Goal: Information Seeking & Learning: Learn about a topic

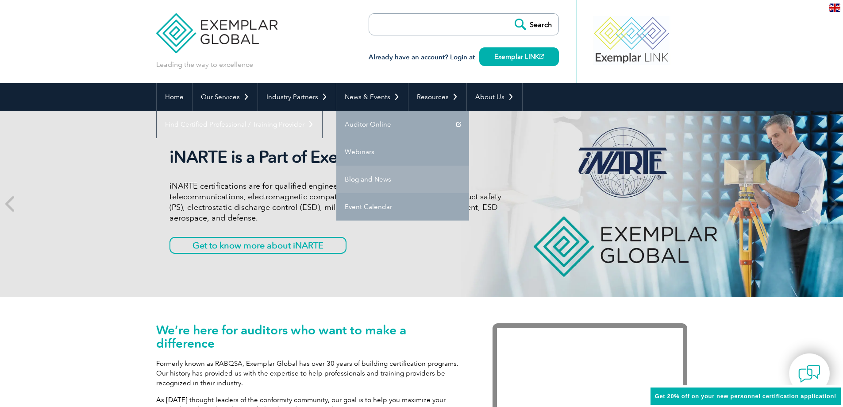
click at [360, 177] on link "Blog and News" at bounding box center [402, 178] width 133 height 27
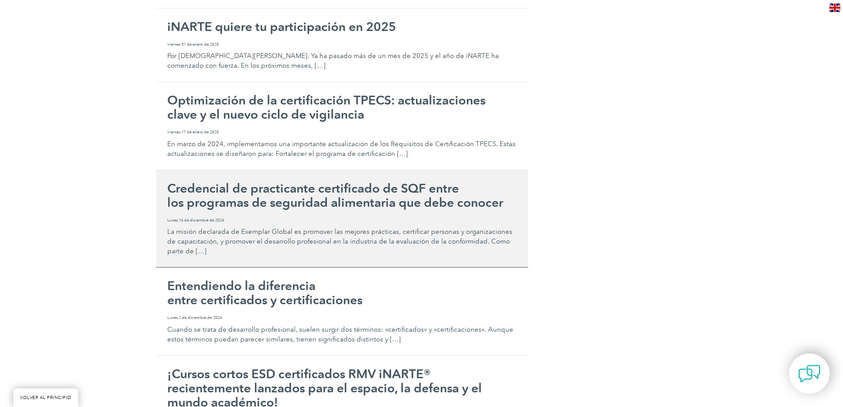
scroll to position [1239, 0]
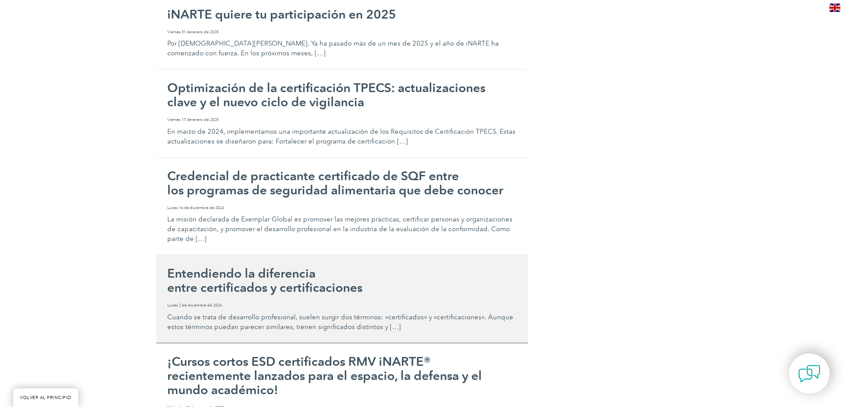
click at [513, 273] on h2 "Entendiendo la diferencia entre certificados y certificaciones" at bounding box center [342, 280] width 350 height 28
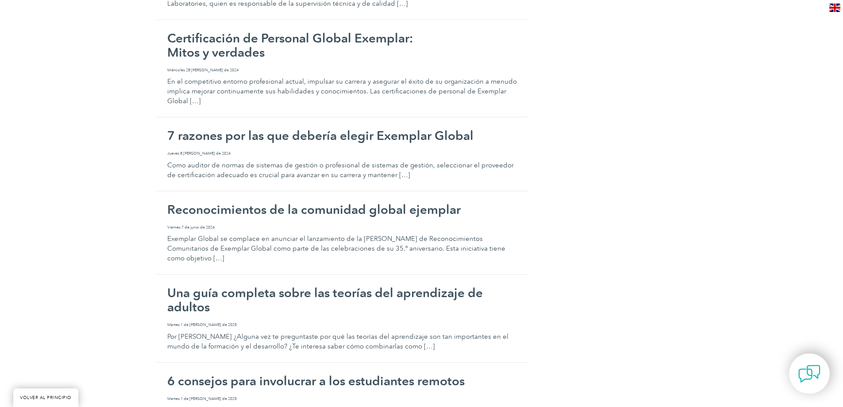
scroll to position [1991, 0]
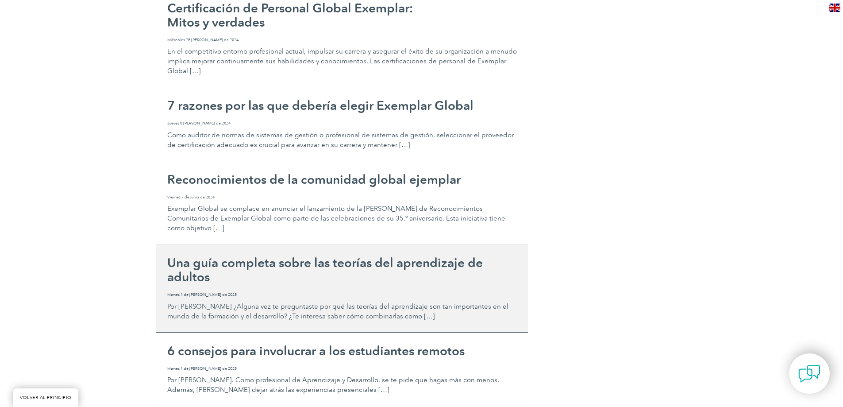
click at [303, 244] on link "Una guía completa sobre las teorías del aprendizaje de adultos Martes 1 de juli…" at bounding box center [342, 288] width 372 height 88
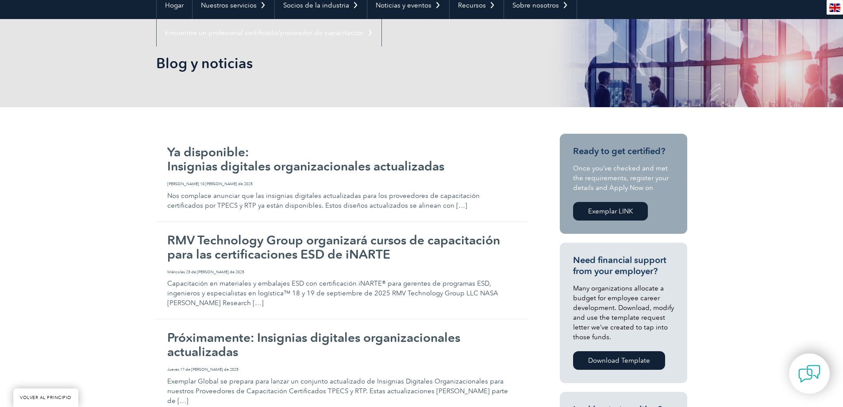
scroll to position [0, 0]
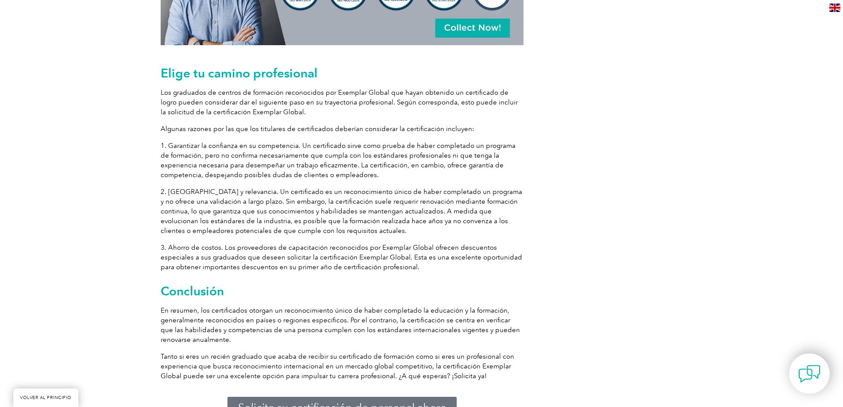
scroll to position [1327, 0]
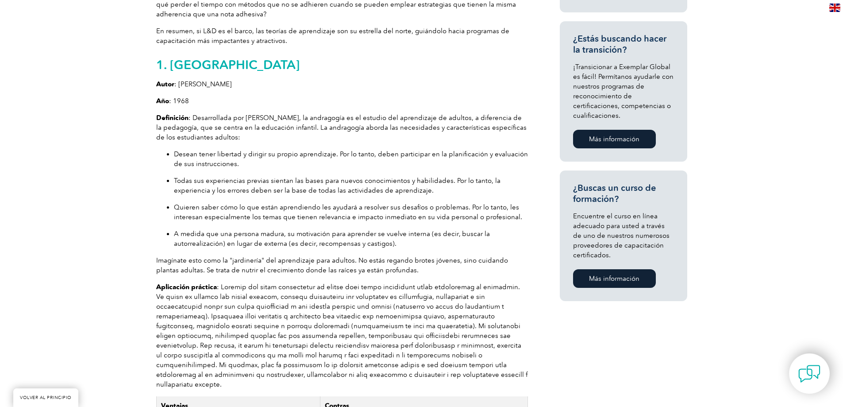
scroll to position [619, 0]
